Goal: Transaction & Acquisition: Purchase product/service

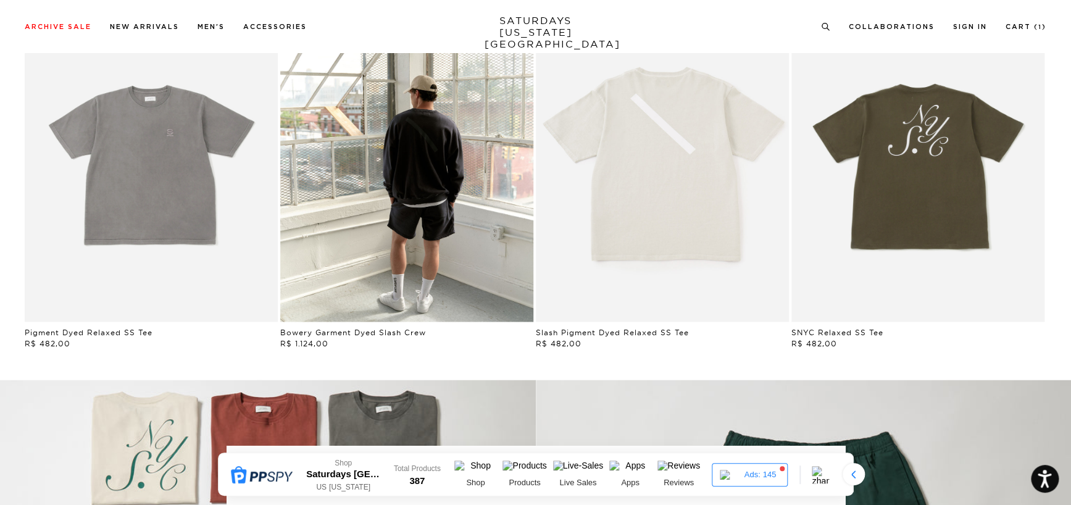
scroll to position [802, 0]
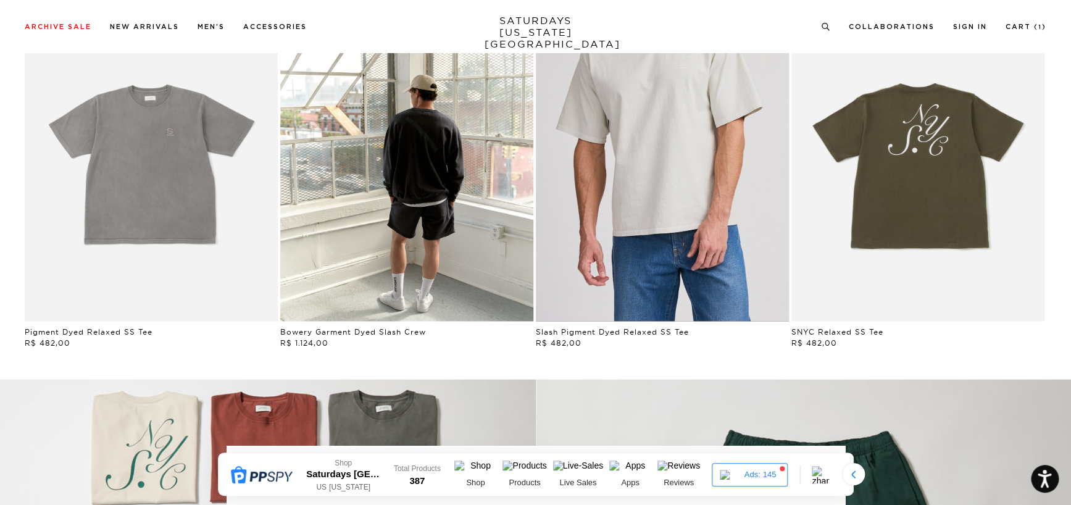
click at [673, 196] on link "Ivory | Slash Pigment Dyed Relaxed SS Tee | Saturdays NYC" at bounding box center [662, 162] width 253 height 317
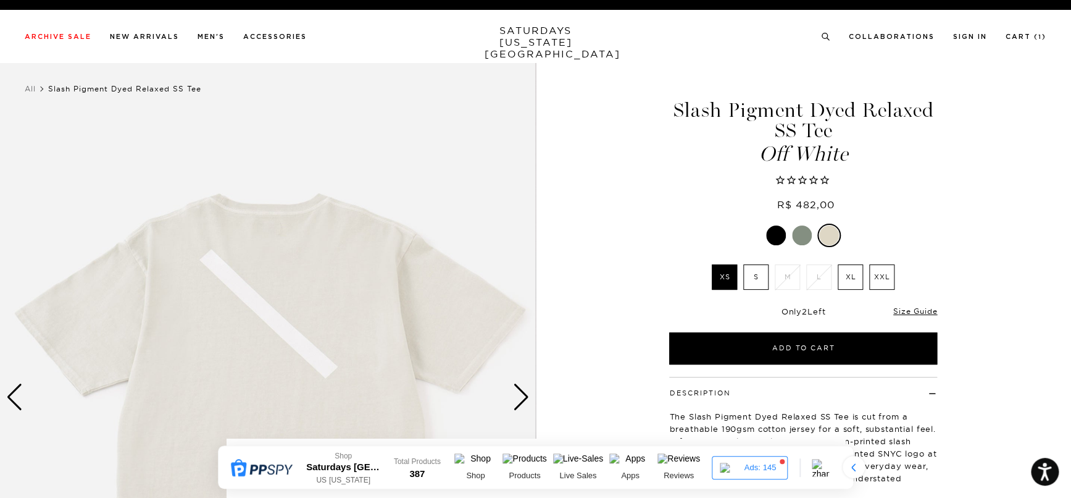
click at [810, 202] on span "R$ 482,00" at bounding box center [805, 204] width 57 height 12
click at [802, 181] on div at bounding box center [802, 181] width 0 height 0
drag, startPoint x: 935, startPoint y: 150, endPoint x: 928, endPoint y: 152, distance: 6.6
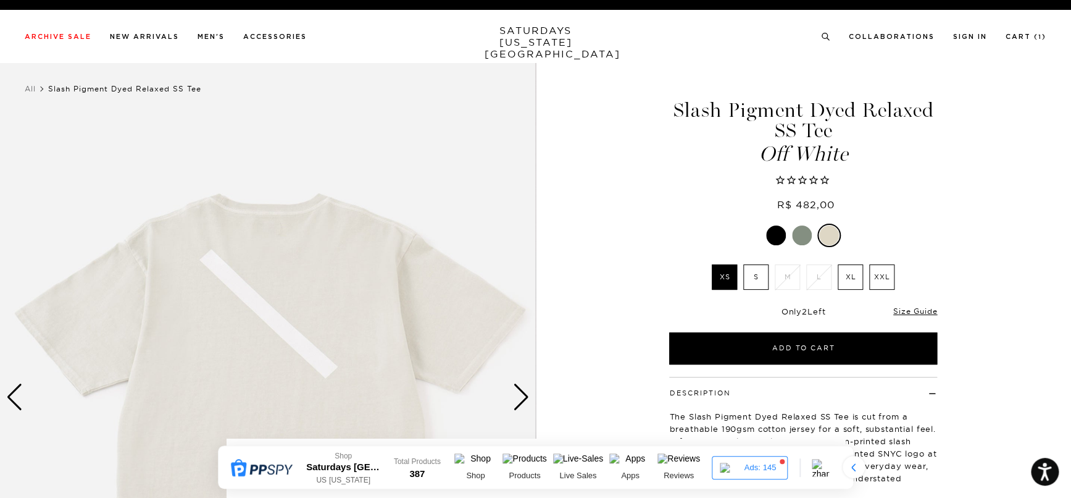
click at [935, 151] on span "Off White" at bounding box center [803, 154] width 272 height 20
click at [698, 113] on h1 "Slash Pigment Dyed Relaxed SS Tee Off White" at bounding box center [803, 132] width 272 height 64
click at [504, 40] on link "SATURDAYS NEW YORK CITY" at bounding box center [536, 42] width 102 height 35
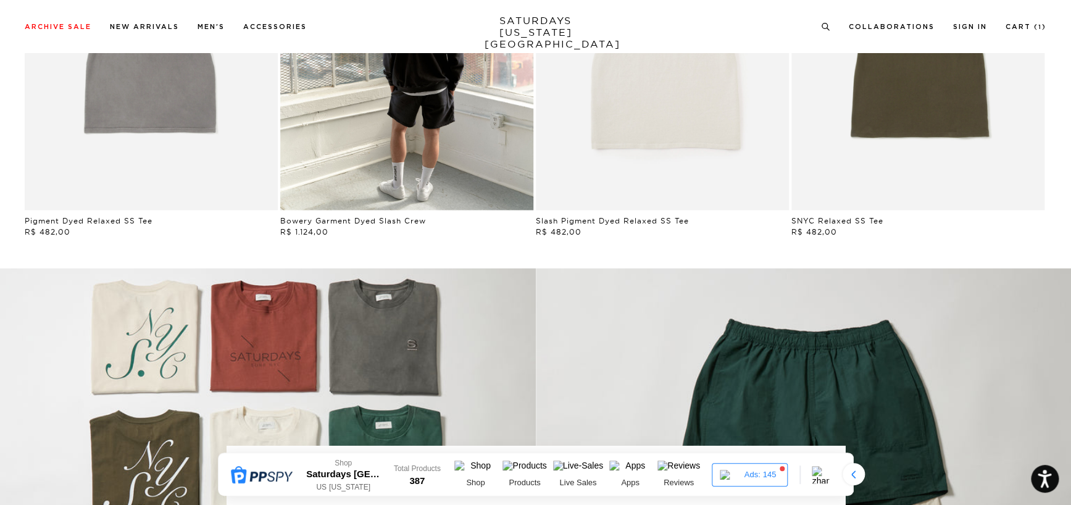
scroll to position [926, 0]
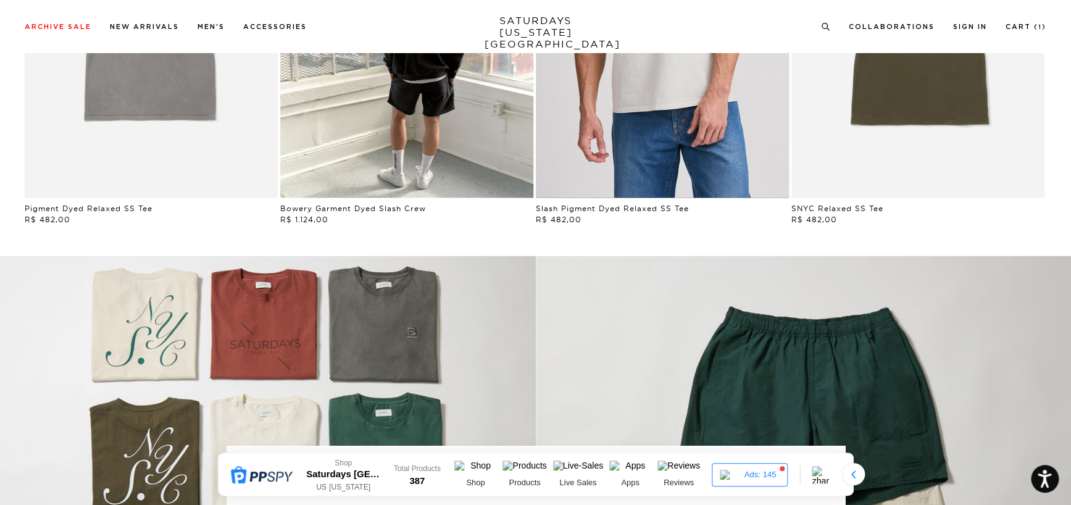
click at [654, 140] on link "Ivory | Slash Pigment Dyed Relaxed SS Tee | Saturdays NYC" at bounding box center [662, 39] width 253 height 317
